Goal: Task Accomplishment & Management: Use online tool/utility

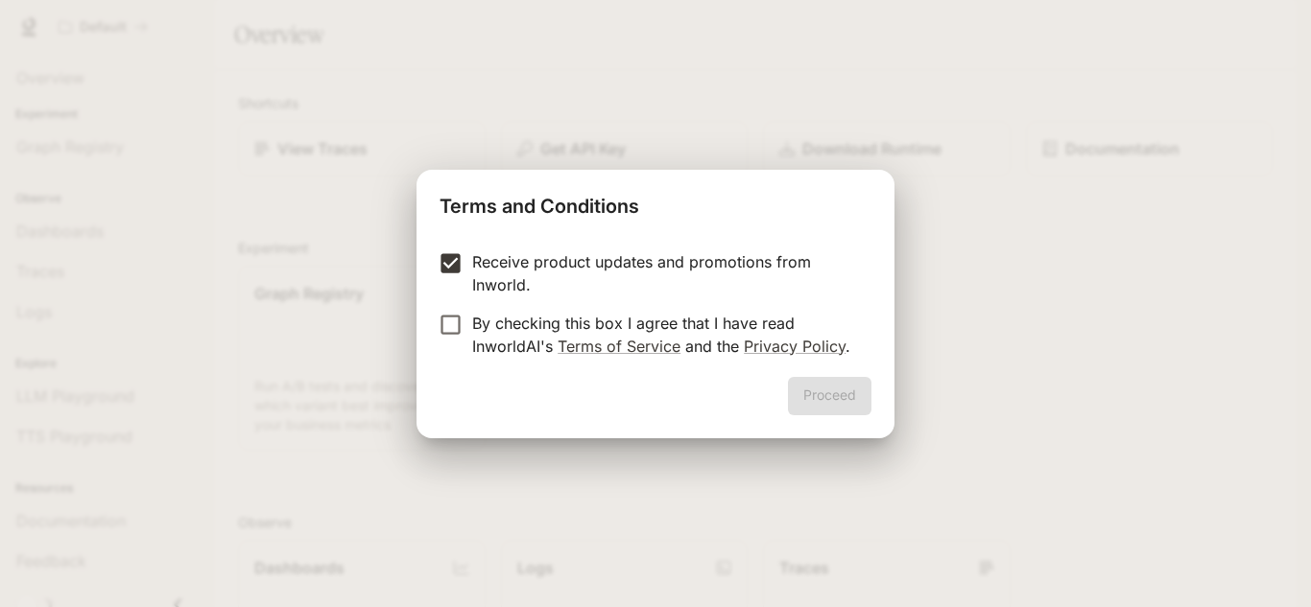
click at [450, 298] on form "Receive product updates and promotions from Inworld. By checking this box I agr…" at bounding box center [655, 303] width 432 height 107
click at [446, 306] on form "Receive product updates and promotions from Inworld. By checking this box I agr…" at bounding box center [655, 303] width 432 height 107
click at [846, 392] on button "Proceed" at bounding box center [829, 396] width 83 height 38
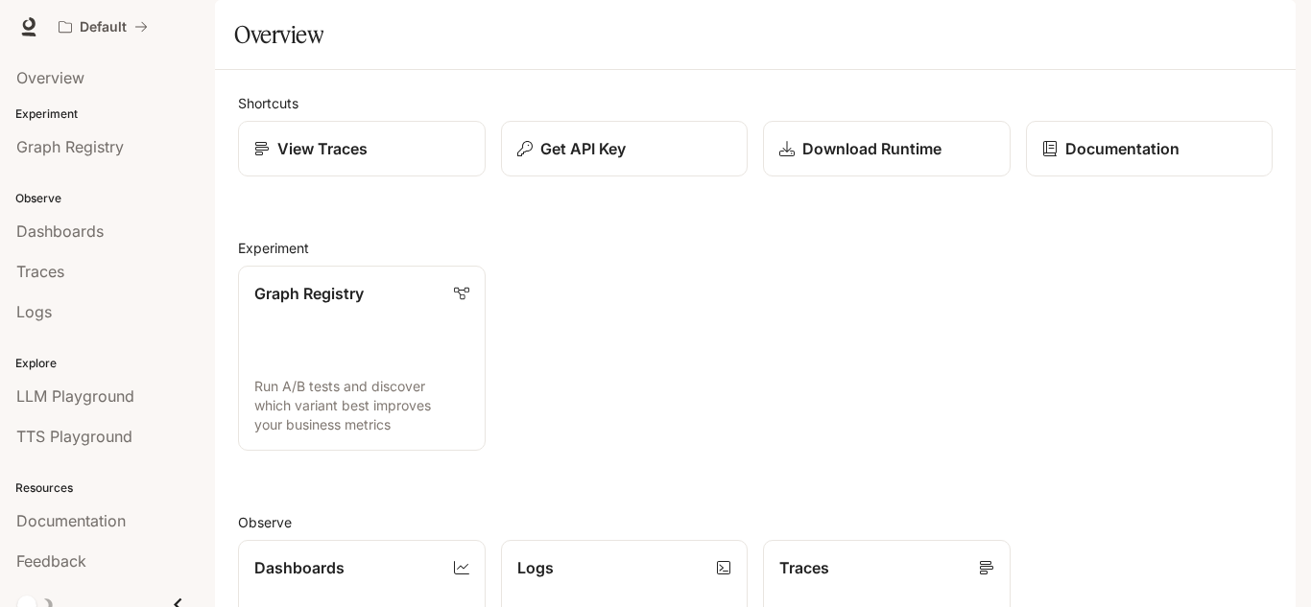
click at [667, 364] on div "Graph Registry Run A/B tests and discover which variant best improves your busi…" at bounding box center [748, 350] width 1050 height 201
click at [411, 160] on div "View Traces" at bounding box center [361, 148] width 217 height 23
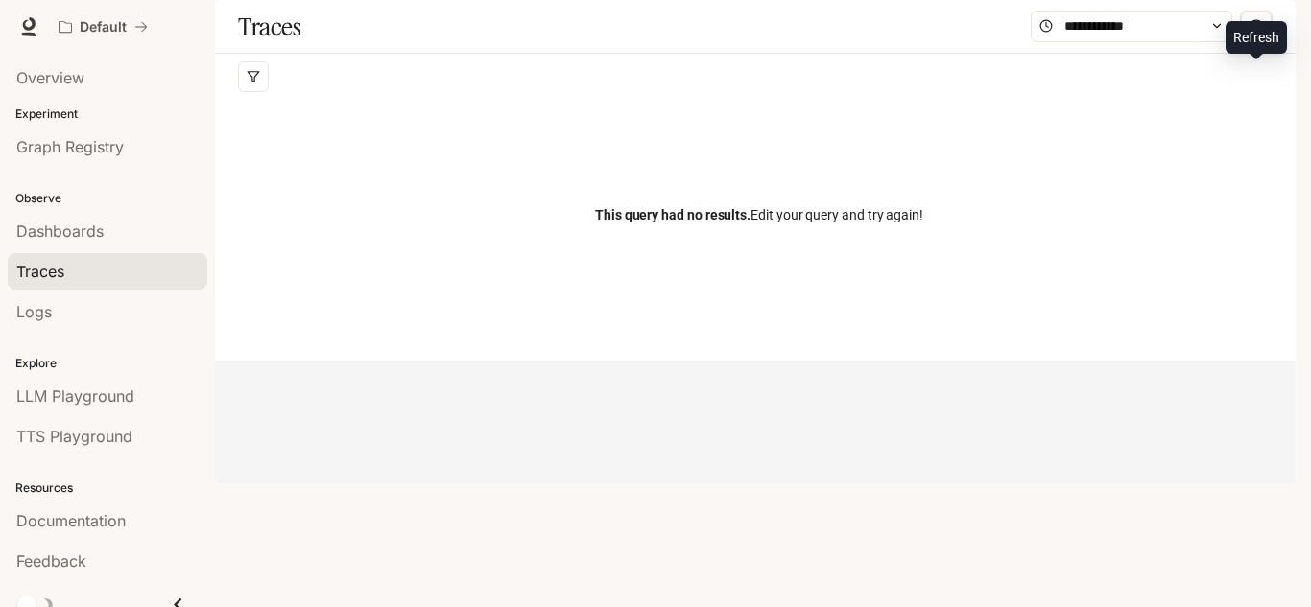
click at [1249, 35] on icon "sync" at bounding box center [1255, 26] width 15 height 15
click at [1148, 42] on span at bounding box center [1130, 27] width 201 height 32
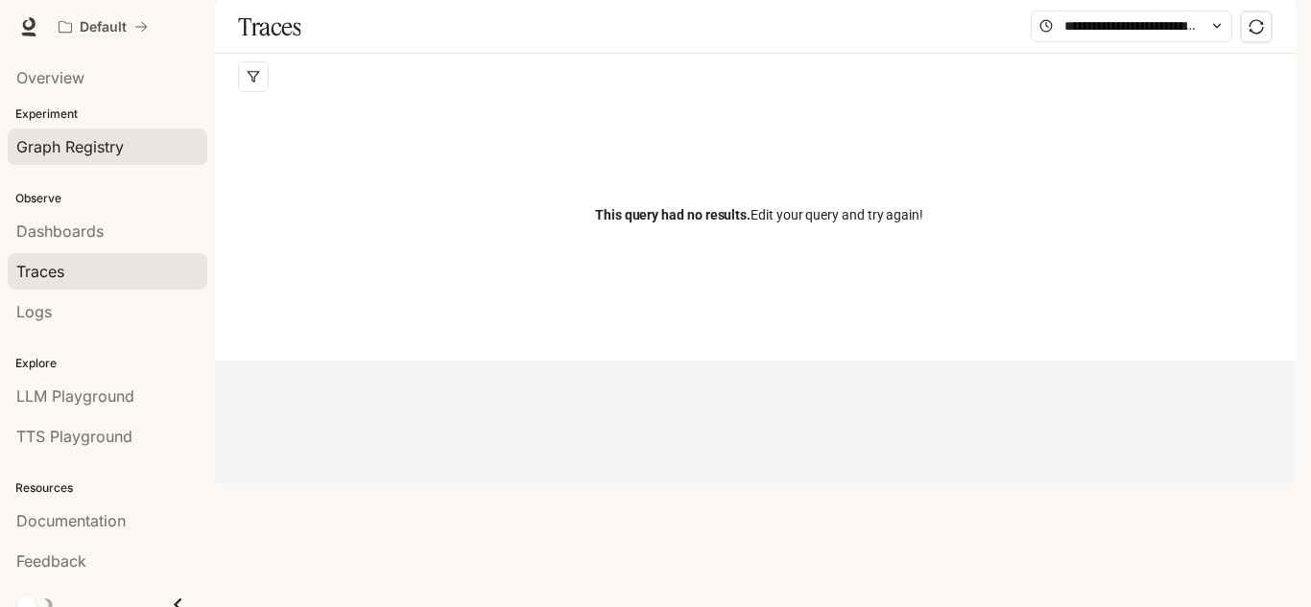
click at [73, 129] on link "Graph Registry" at bounding box center [108, 147] width 200 height 36
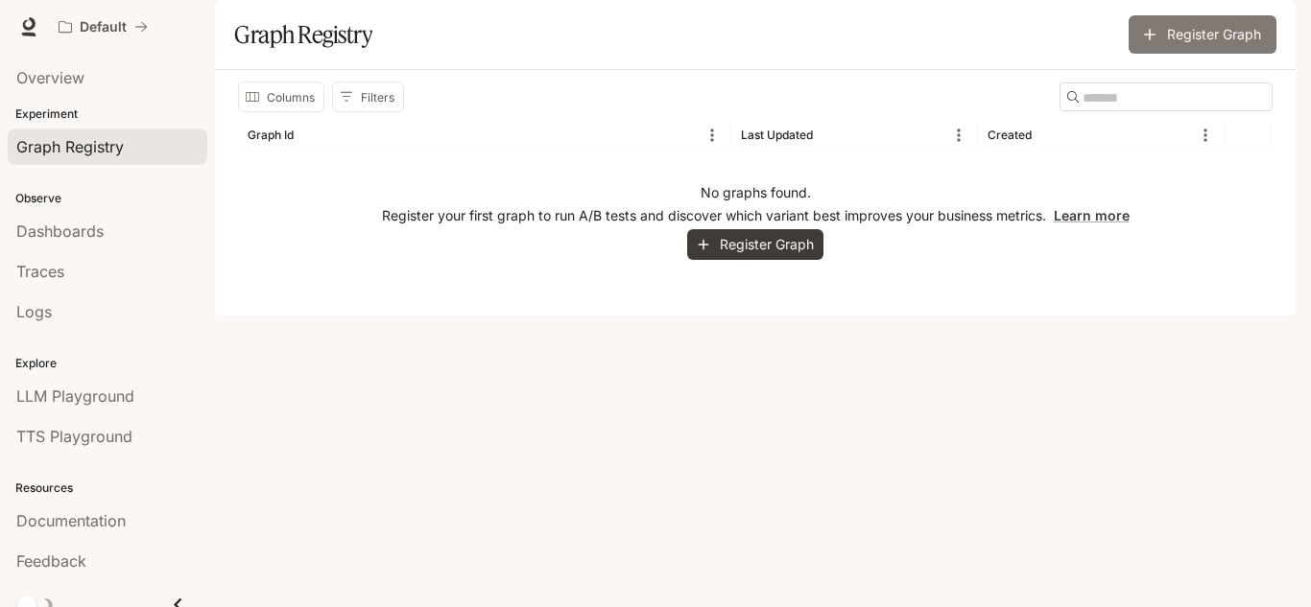
click at [1204, 54] on button "Register Graph" at bounding box center [1202, 34] width 148 height 38
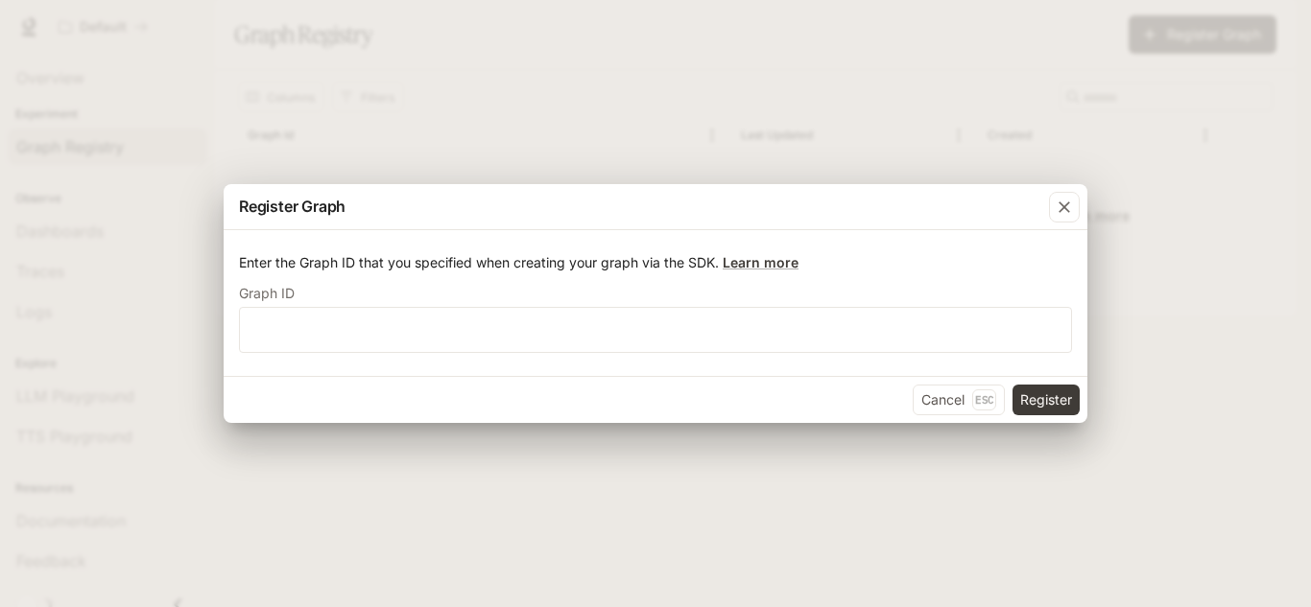
click at [1018, 355] on div "Enter the Graph ID that you specified when creating your graph via the SDK. Lea…" at bounding box center [656, 303] width 864 height 146
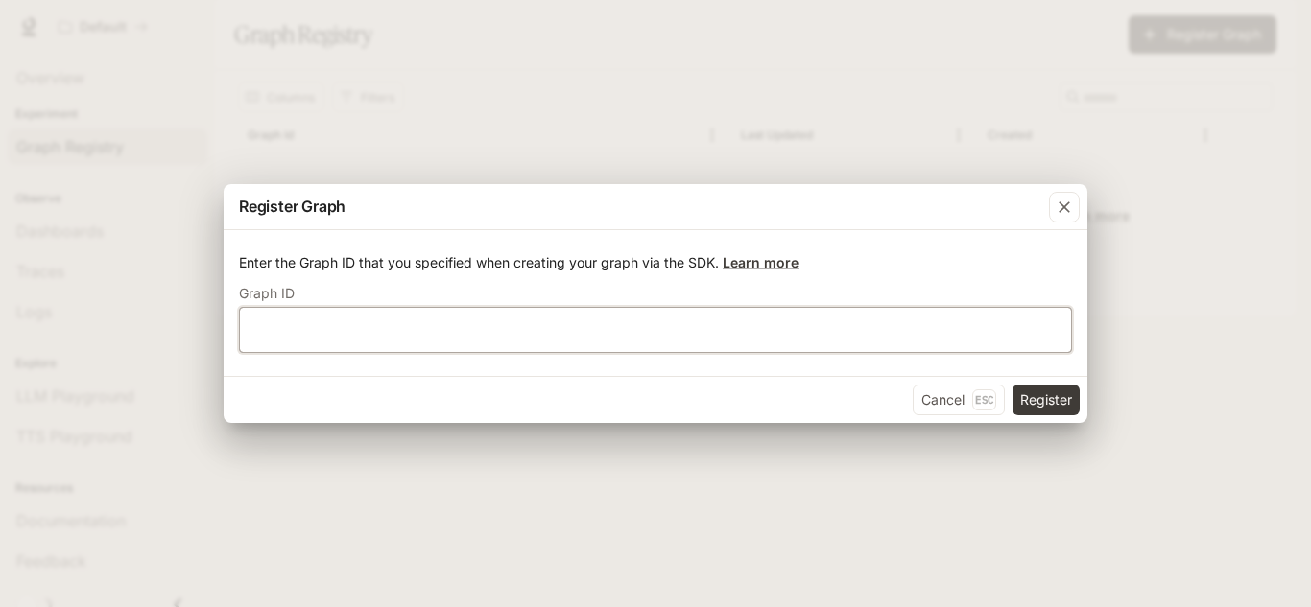
click at [1012, 336] on input "text" at bounding box center [655, 329] width 831 height 19
type input "*"
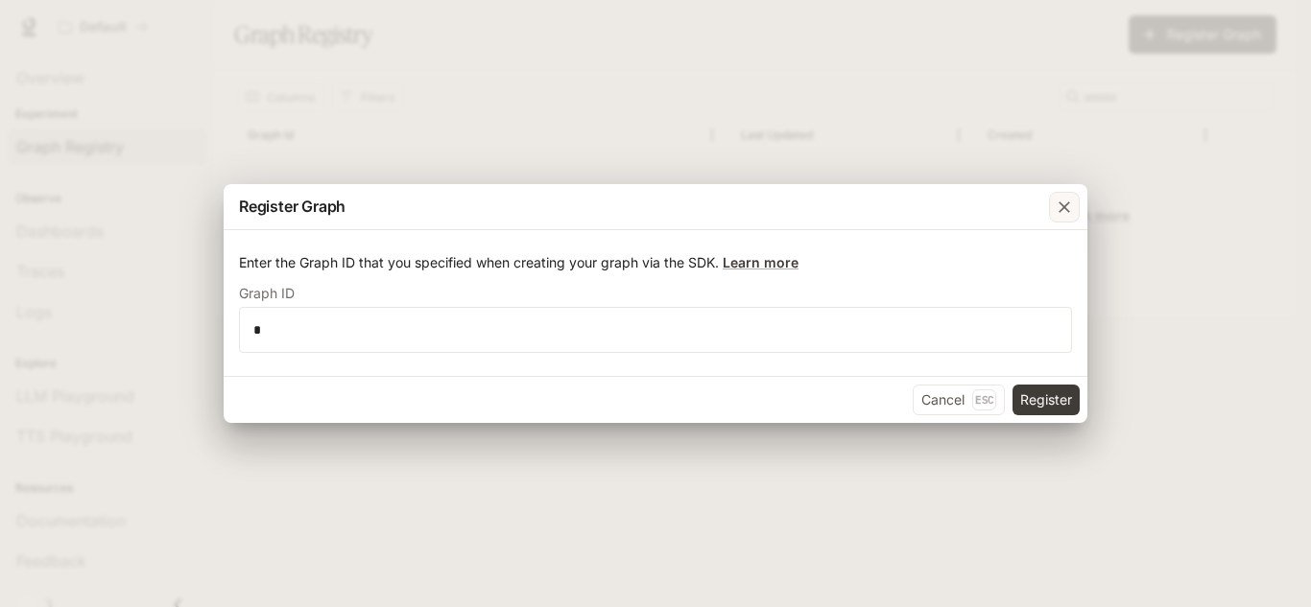
click at [1068, 213] on icon "button" at bounding box center [1063, 207] width 19 height 19
